Goal: Task Accomplishment & Management: Complete application form

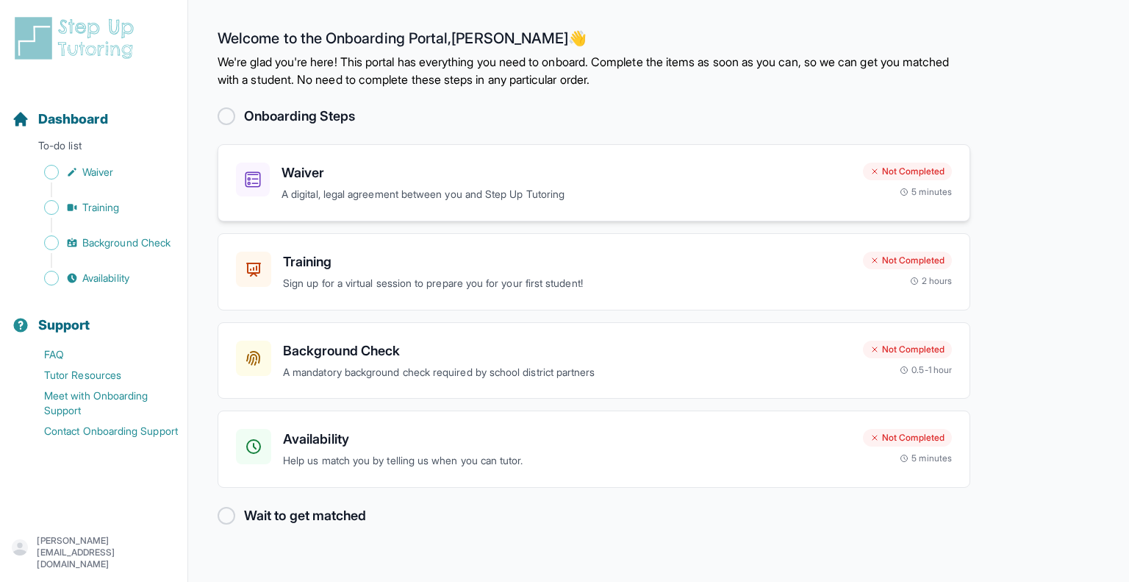
click at [443, 182] on h3 "Waiver" at bounding box center [567, 172] width 570 height 21
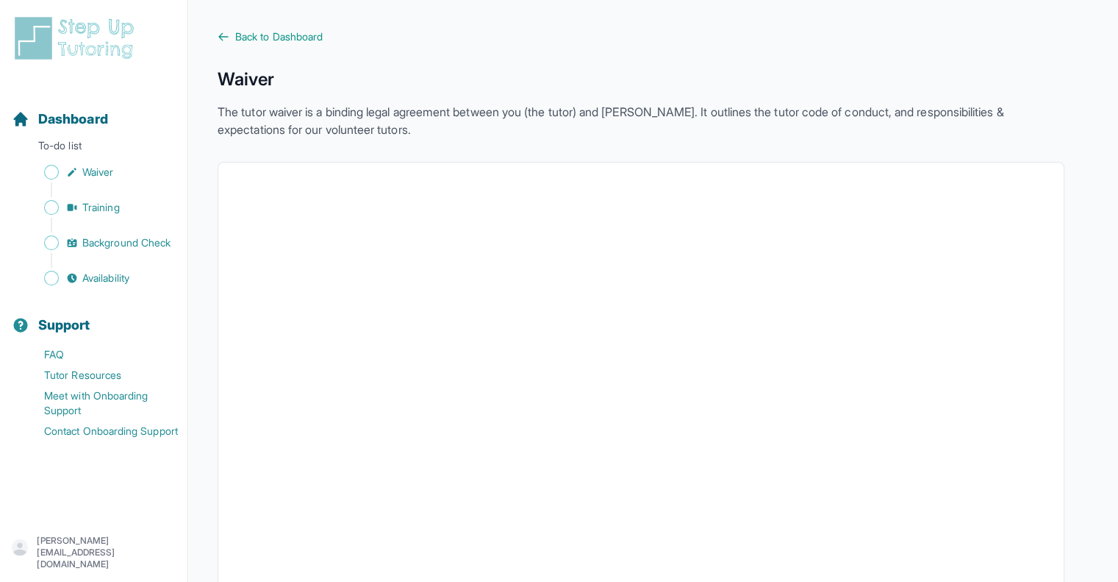
click at [259, 32] on span "Back to Dashboard" at bounding box center [278, 36] width 87 height 15
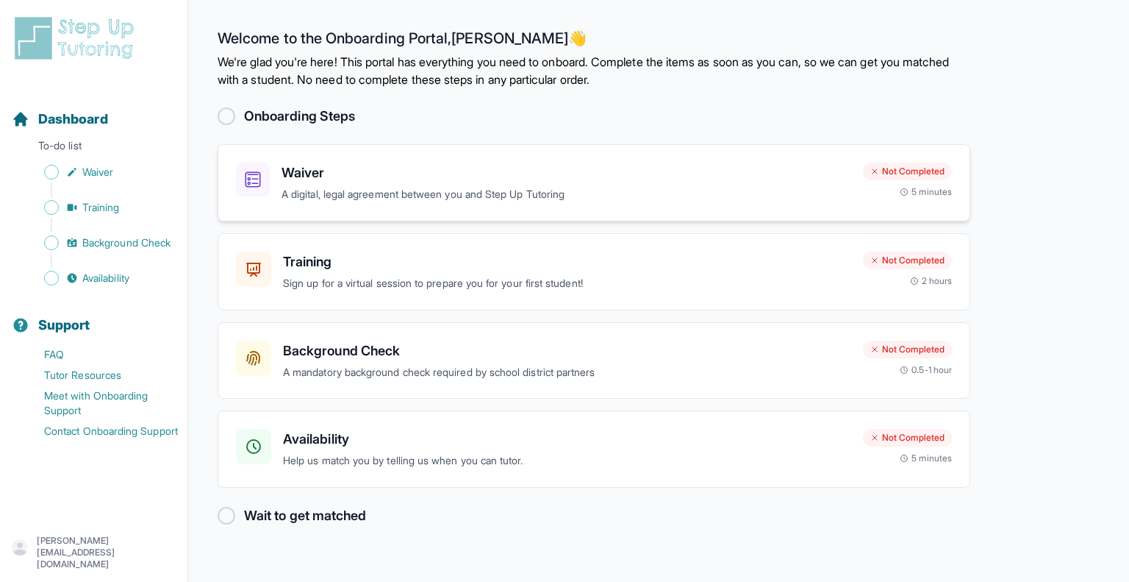
click at [309, 166] on h3 "Waiver" at bounding box center [567, 172] width 570 height 21
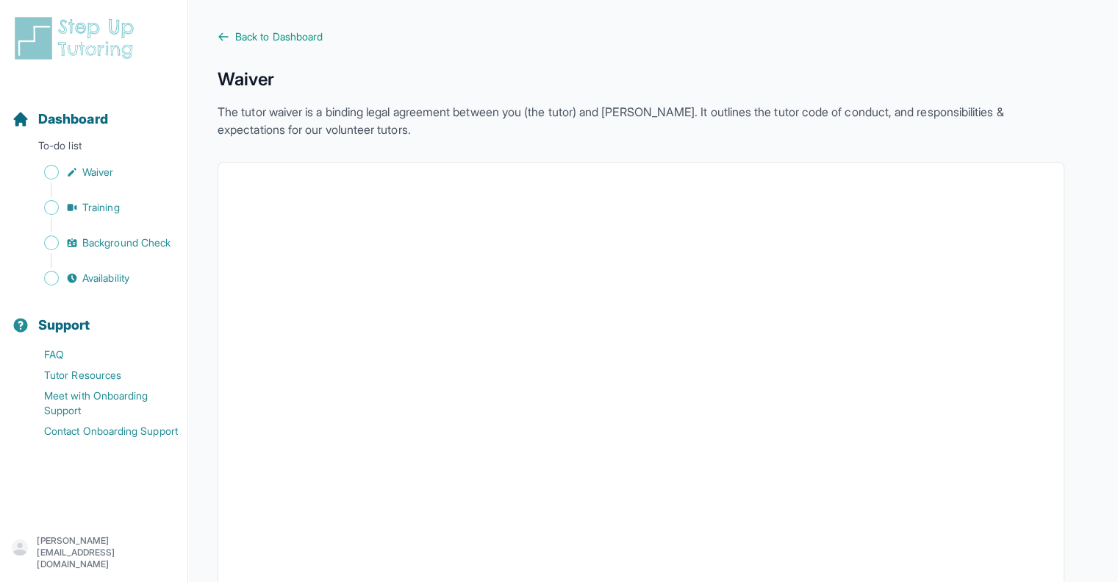
click at [233, 39] on link "Back to Dashboard" at bounding box center [641, 36] width 847 height 15
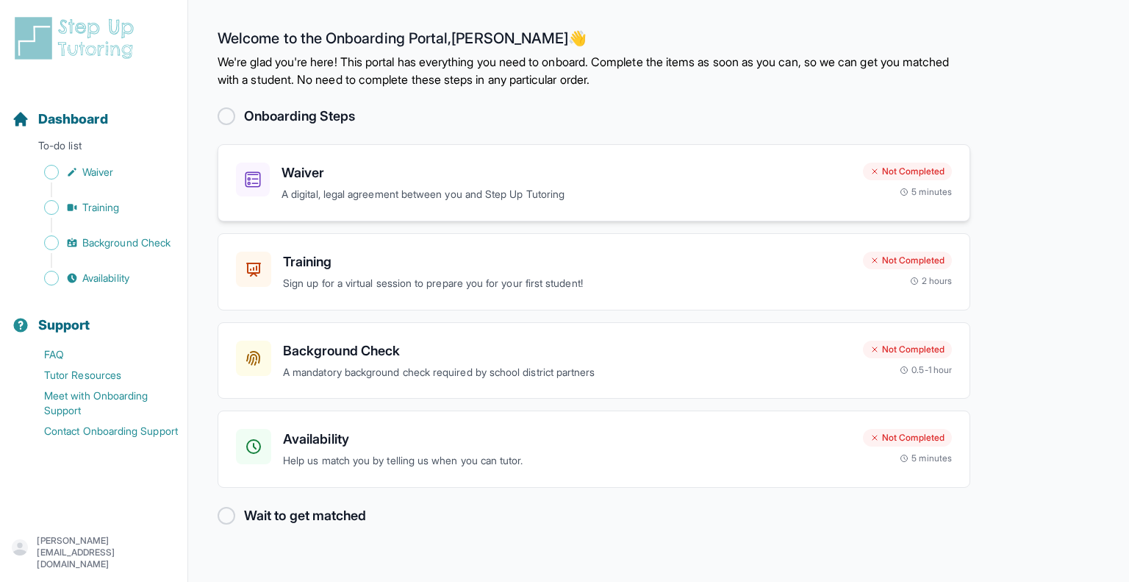
click at [536, 193] on p "A digital, legal agreement between you and Step Up Tutoring" at bounding box center [567, 194] width 570 height 17
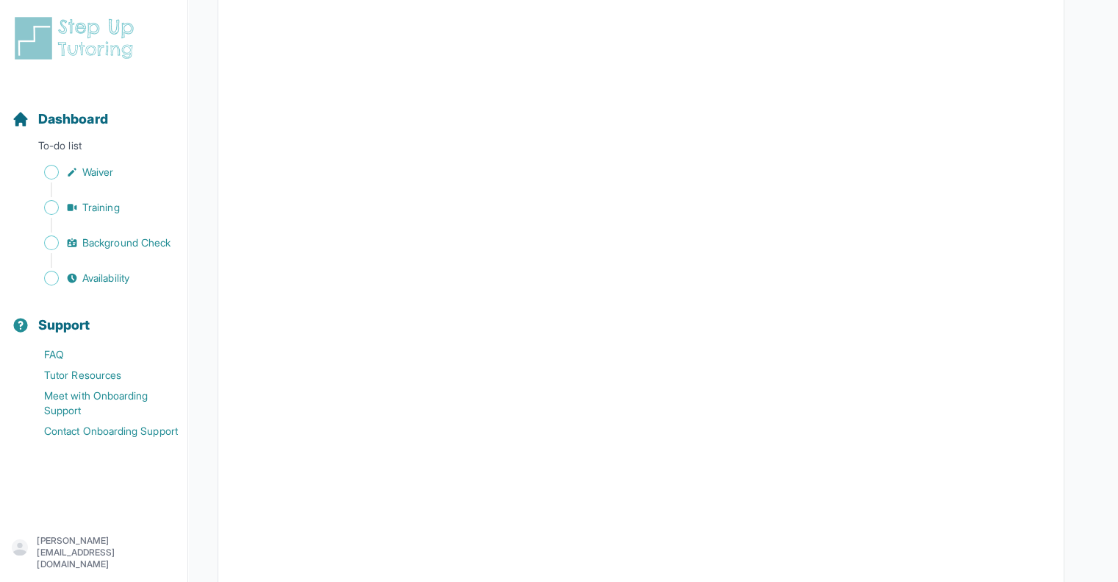
scroll to position [2610, 0]
click at [100, 205] on span "Training" at bounding box center [100, 207] width 37 height 15
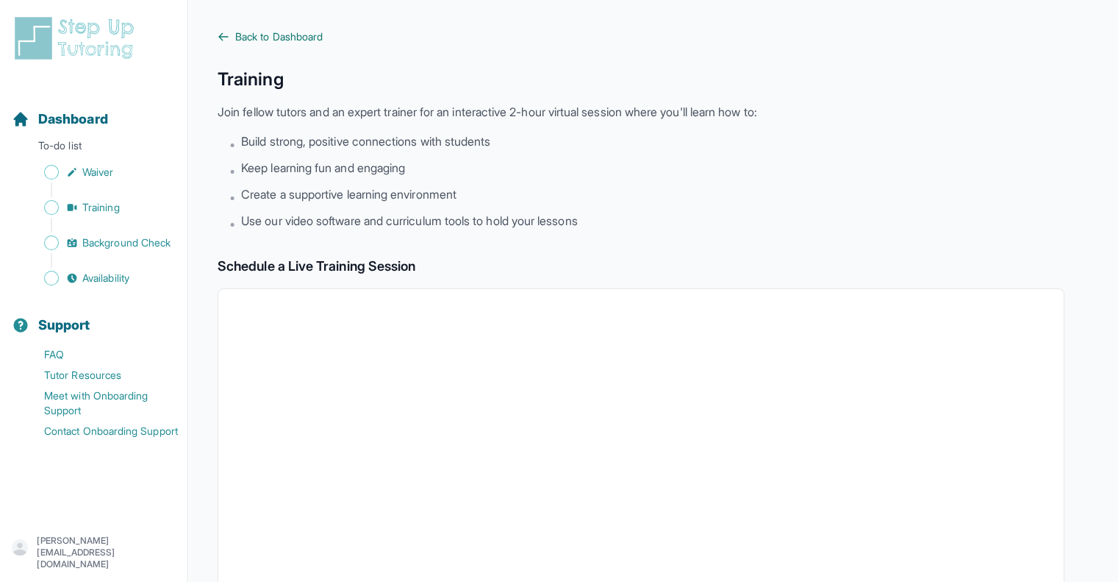
click at [237, 35] on span "Back to Dashboard" at bounding box center [278, 36] width 87 height 15
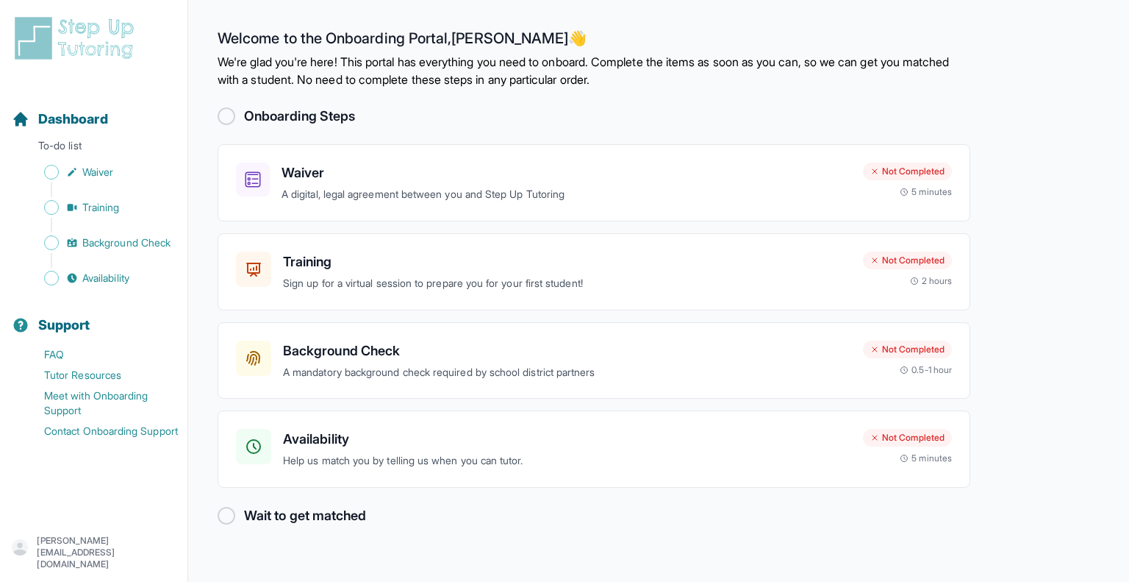
click at [229, 111] on div at bounding box center [227, 116] width 18 height 18
click at [671, 379] on p "A mandatory background check required by school district partners" at bounding box center [567, 372] width 568 height 17
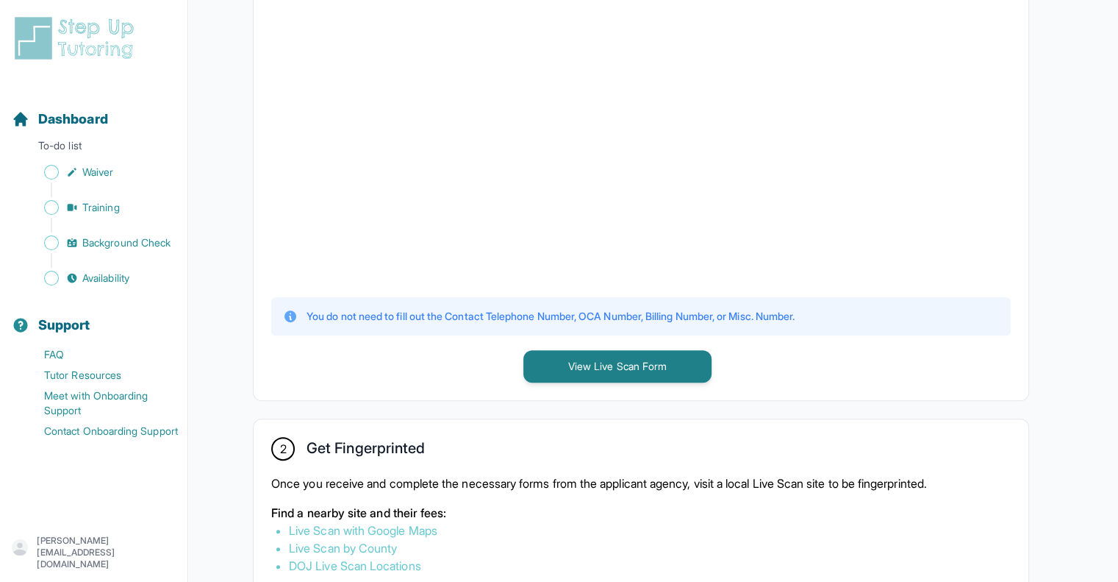
scroll to position [443, 0]
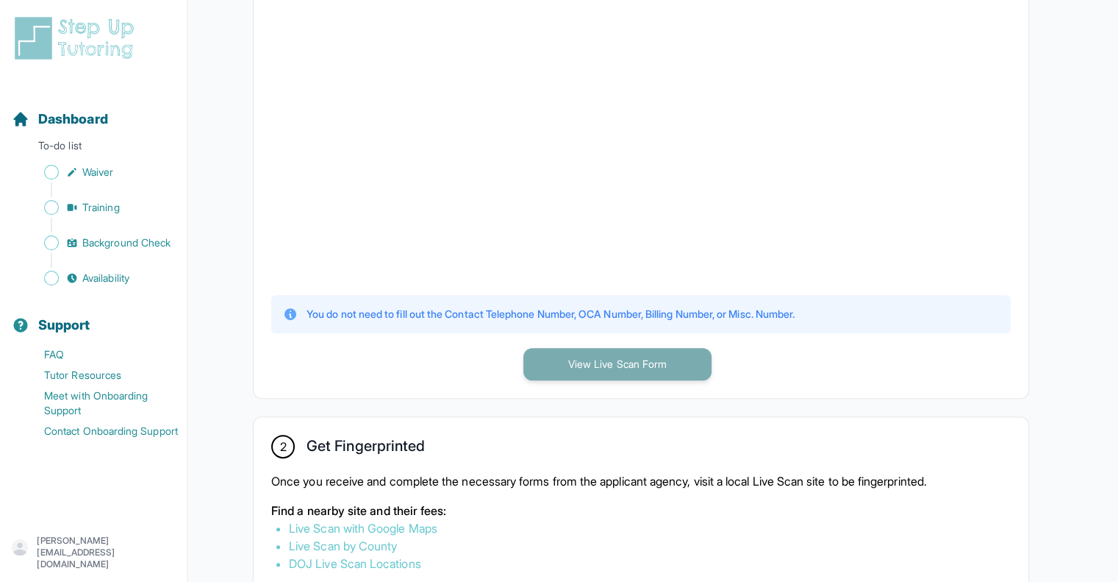
click at [562, 359] on button "View Live Scan Form" at bounding box center [617, 364] width 188 height 32
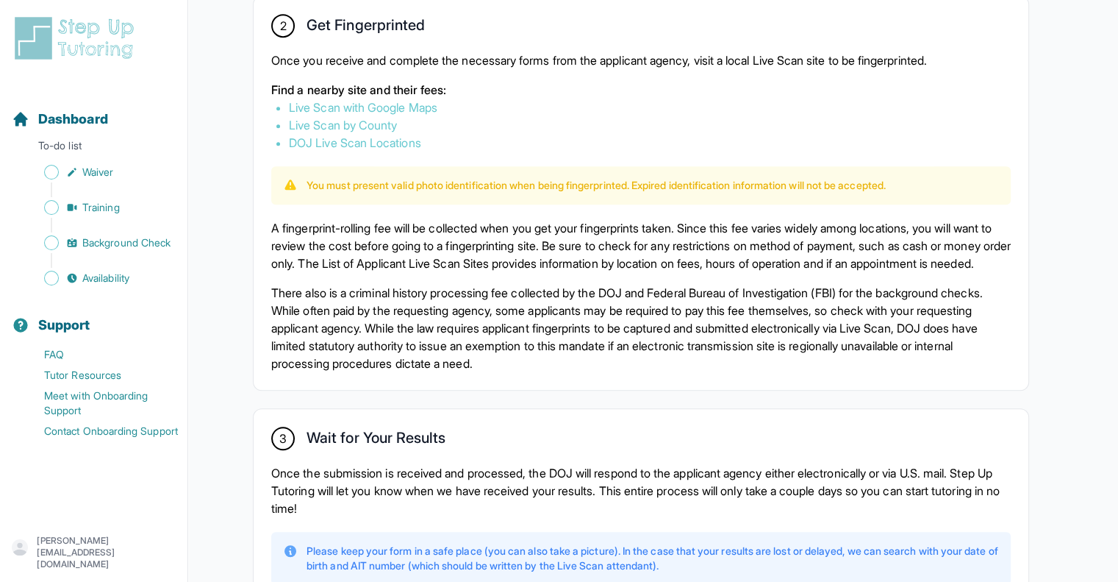
scroll to position [862, 0]
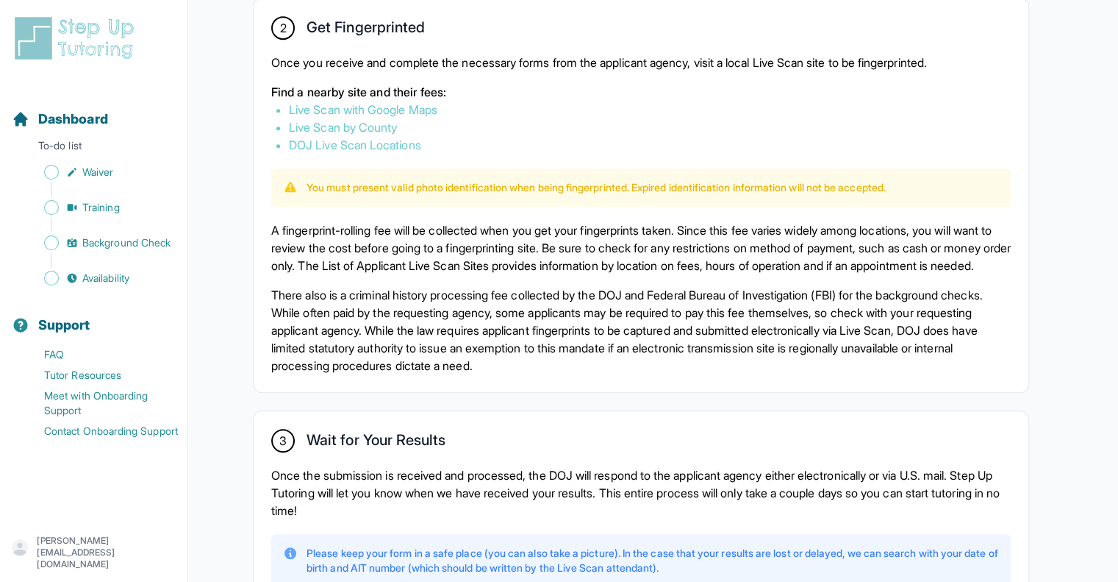
click at [402, 104] on link "Live Scan with Google Maps" at bounding box center [363, 109] width 149 height 15
click at [365, 120] on link "Live Scan by County" at bounding box center [343, 127] width 108 height 15
click at [364, 144] on link "DOJ Live Scan Locations" at bounding box center [355, 144] width 132 height 15
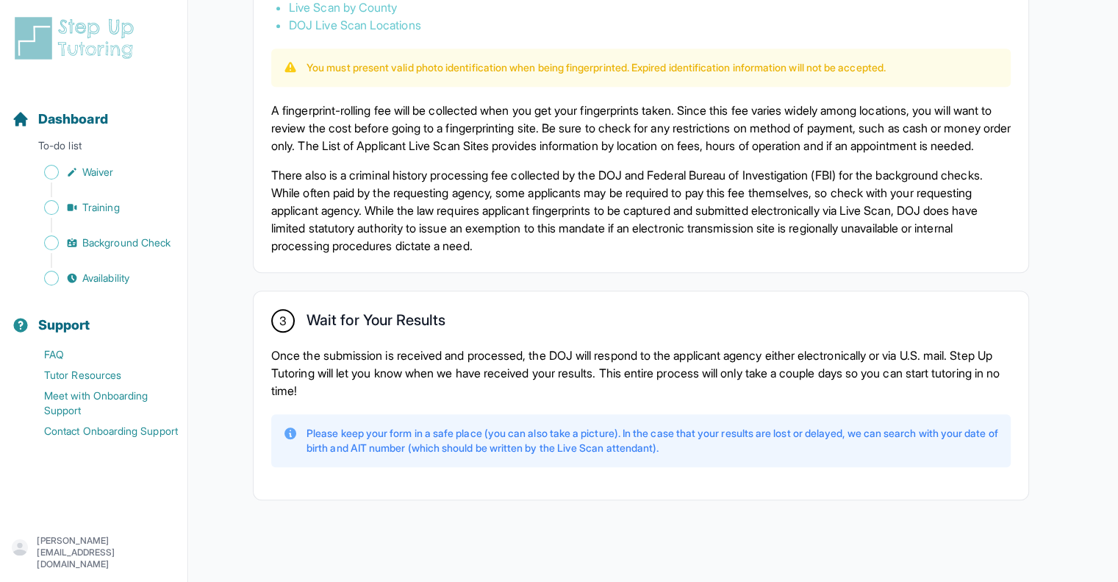
scroll to position [1003, 0]
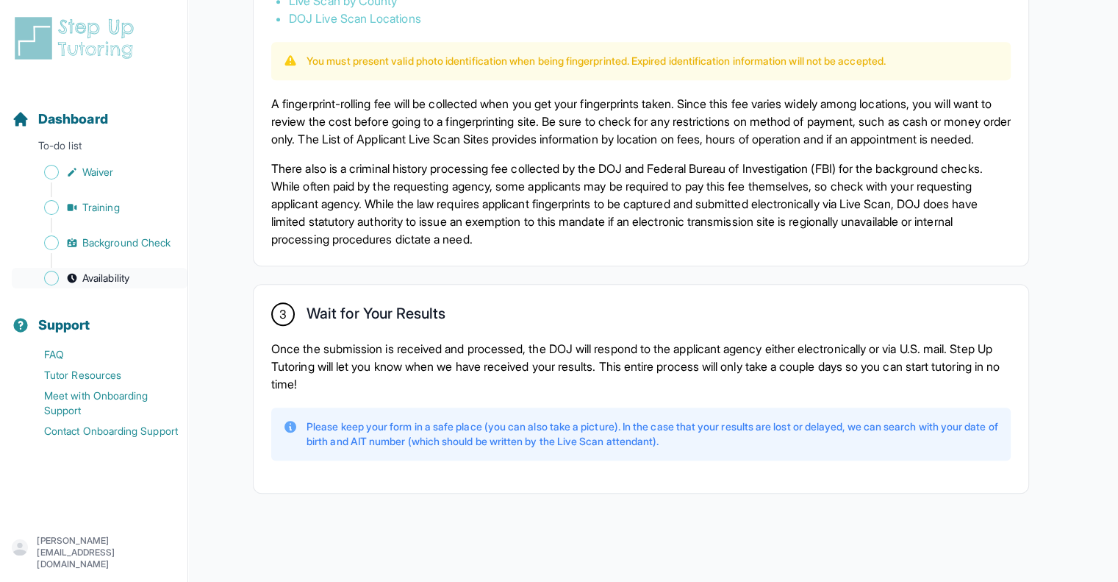
click at [124, 279] on span "Availability" at bounding box center [105, 278] width 47 height 15
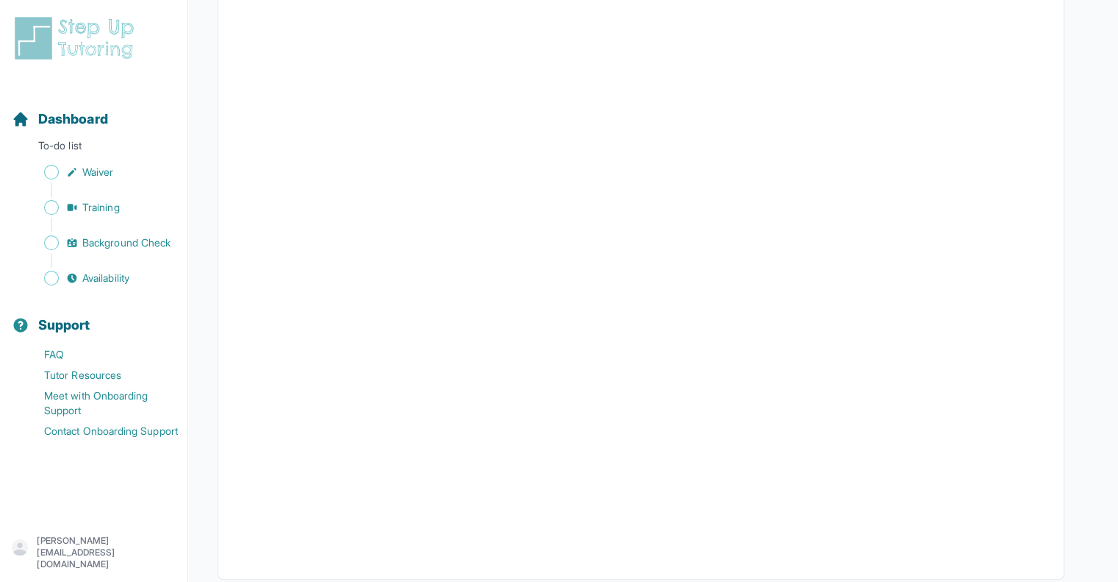
scroll to position [205, 0]
click at [93, 113] on span "Dashboard" at bounding box center [73, 119] width 70 height 21
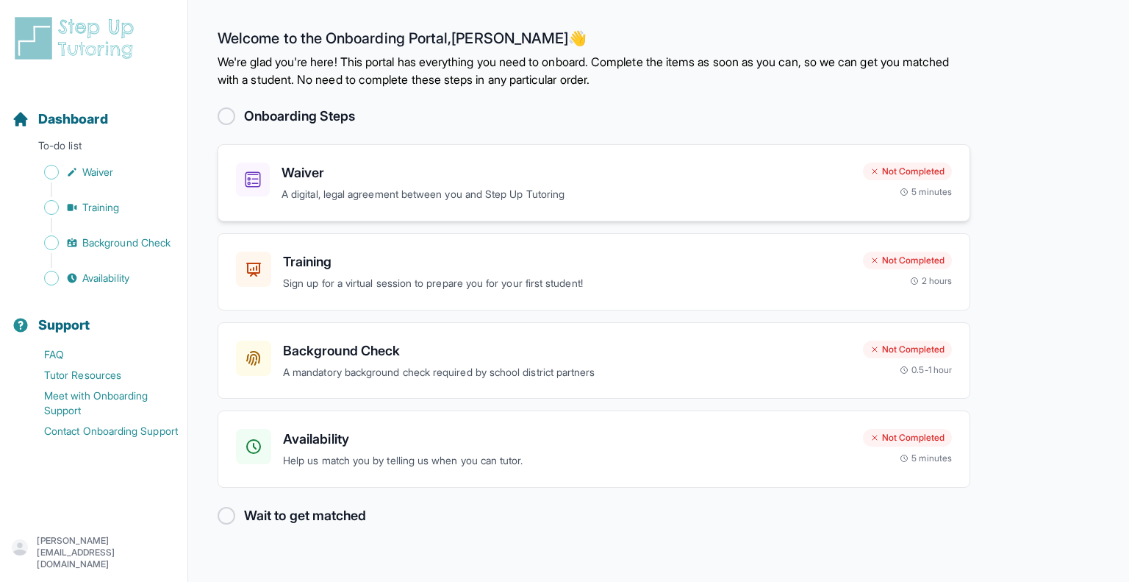
click at [323, 170] on h3 "Waiver" at bounding box center [567, 172] width 570 height 21
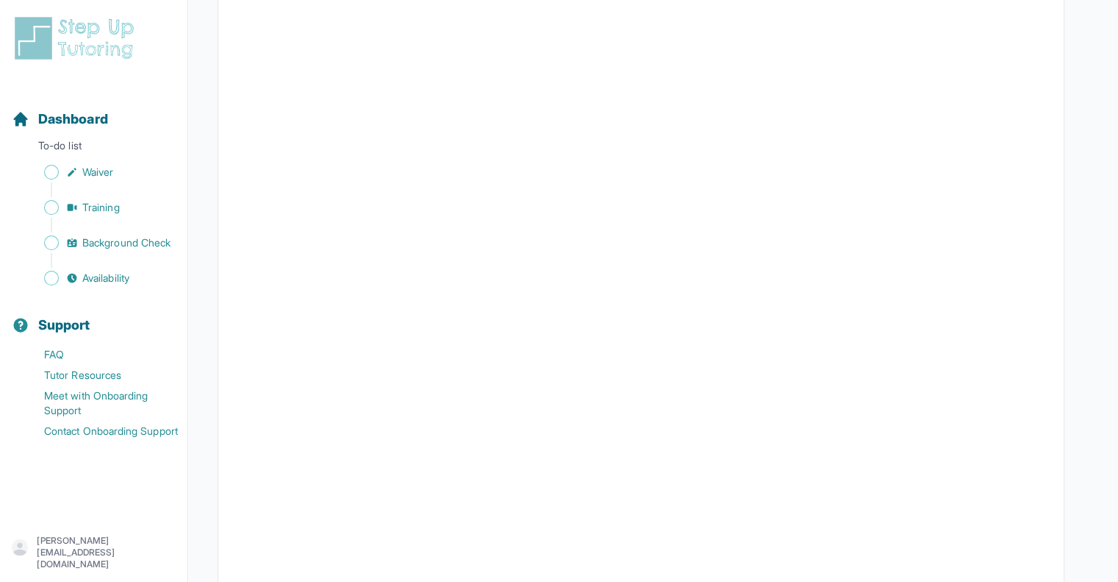
scroll to position [1896, 0]
click at [90, 171] on span "Waiver" at bounding box center [97, 172] width 31 height 15
click at [126, 171] on link "Waiver" at bounding box center [100, 172] width 176 height 21
click at [125, 210] on link "Training" at bounding box center [100, 207] width 176 height 21
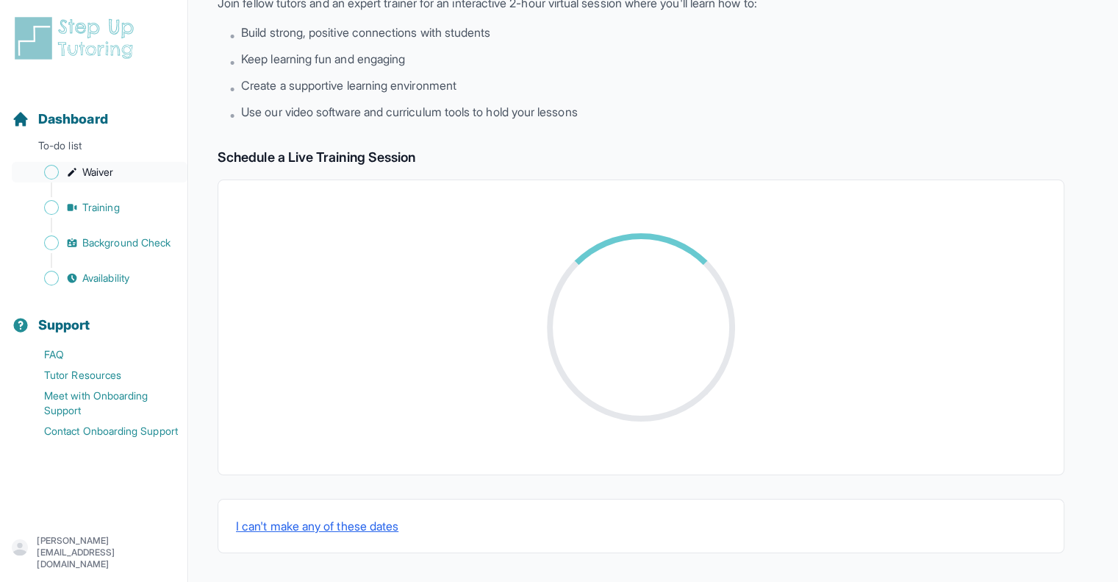
click at [126, 173] on link "Waiver" at bounding box center [100, 172] width 176 height 21
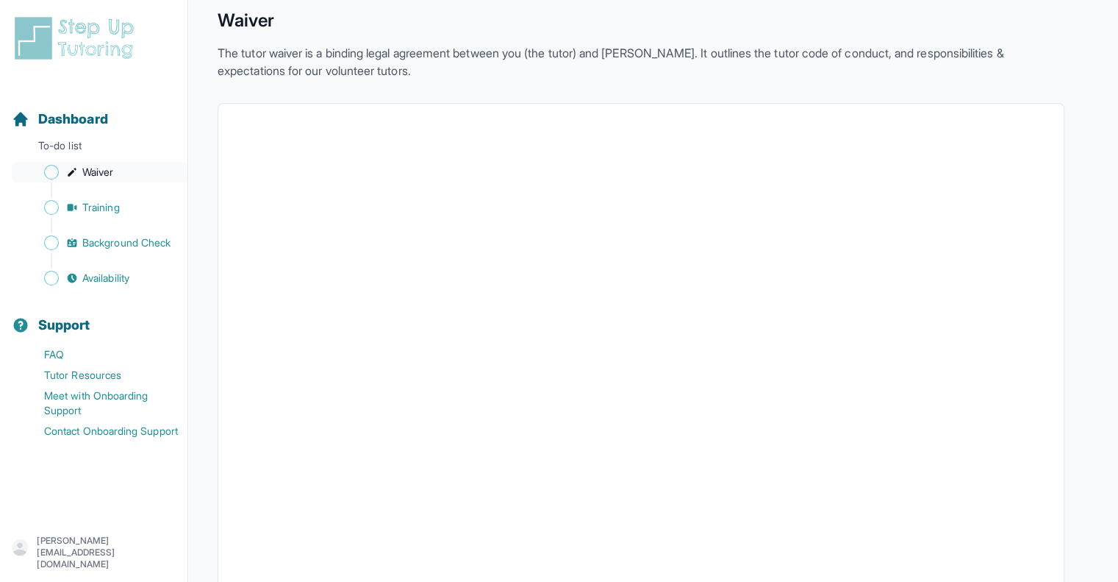
scroll to position [109, 0]
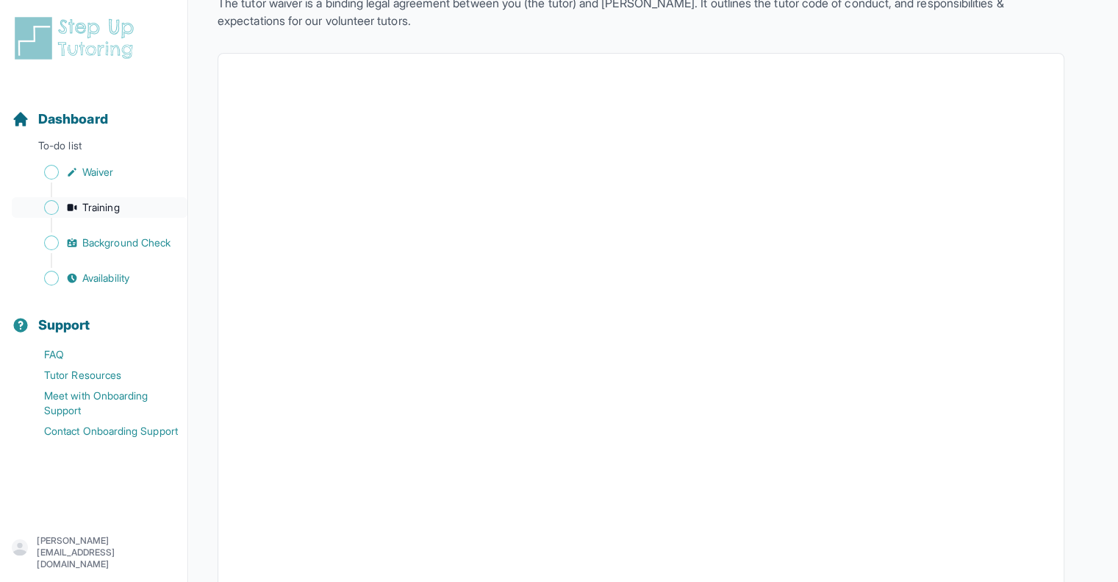
click at [143, 207] on link "Training" at bounding box center [100, 207] width 176 height 21
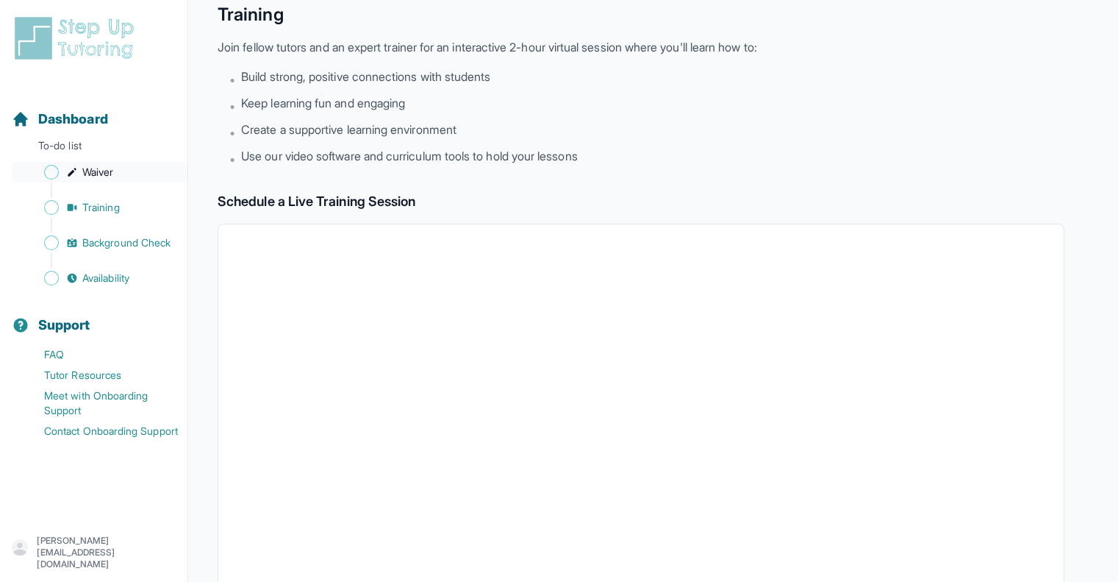
click at [116, 179] on link "Waiver" at bounding box center [100, 172] width 176 height 21
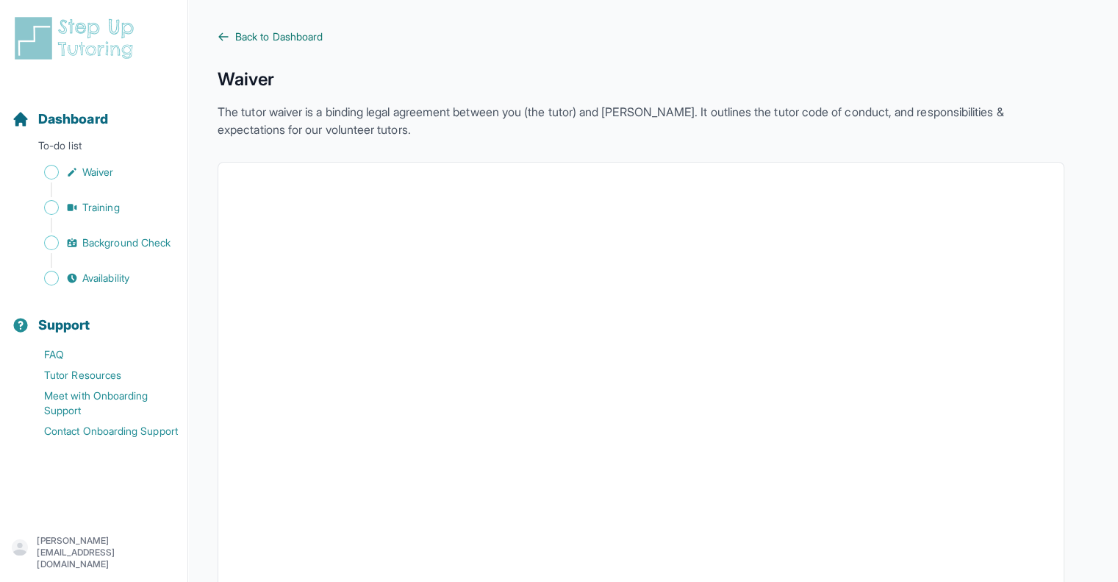
click at [226, 34] on icon at bounding box center [224, 37] width 12 height 12
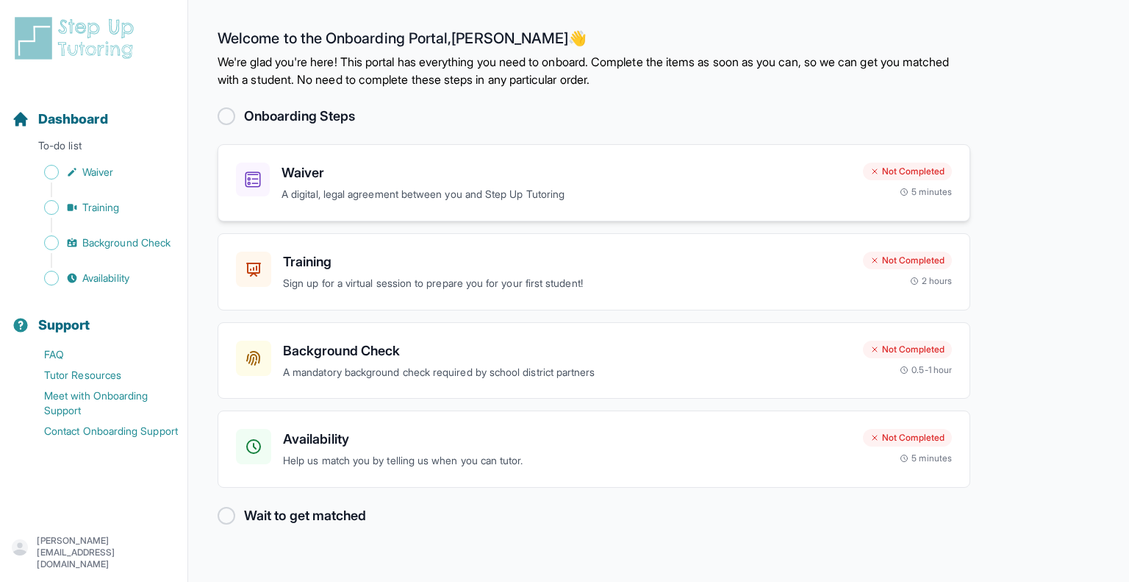
click at [413, 157] on div "Waiver A digital, legal agreement between you and Step Up Tutoring Not Complete…" at bounding box center [594, 182] width 753 height 77
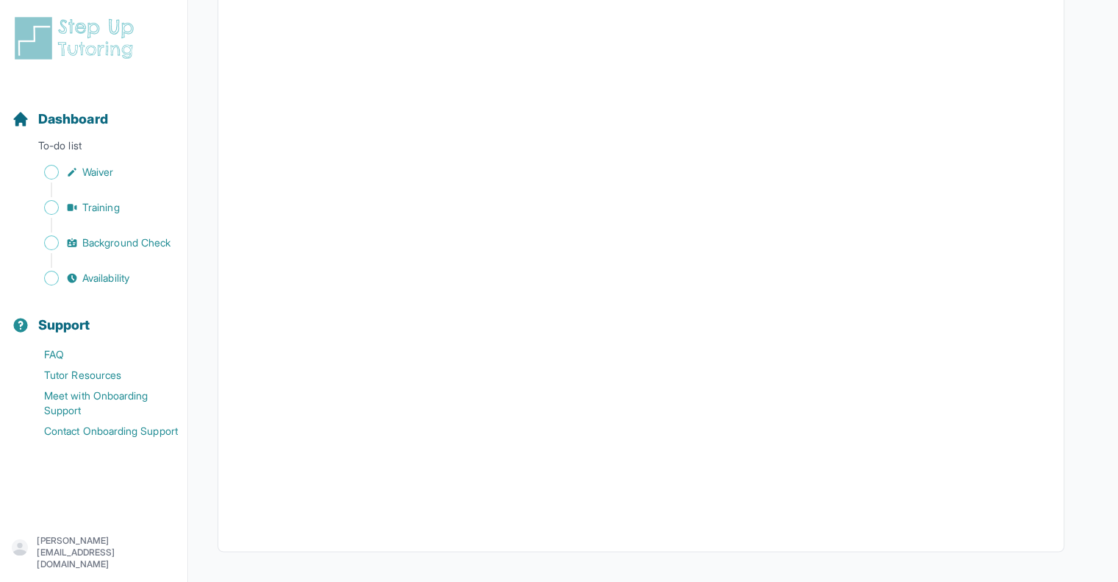
scroll to position [2610, 0]
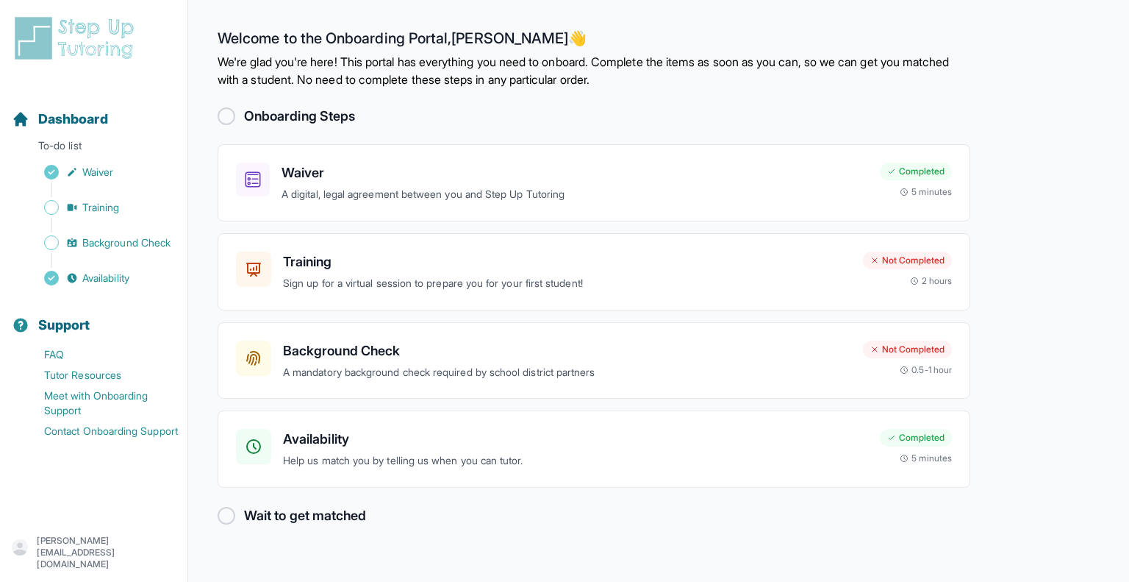
click at [1020, 379] on main "Welcome to the Onboarding Portal, [PERSON_NAME] 👋 We're glad you're here! This …" at bounding box center [658, 291] width 941 height 582
